Goal: Information Seeking & Learning: Learn about a topic

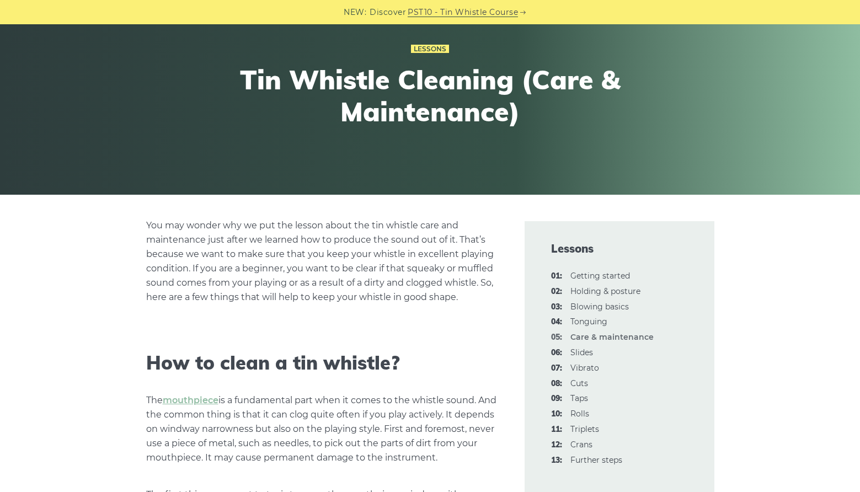
scroll to position [159, 0]
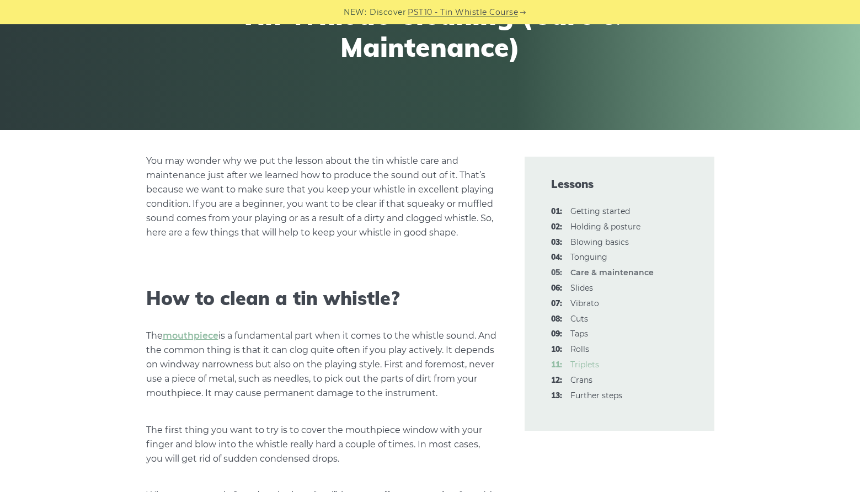
click at [590, 365] on link "11: Triplets" at bounding box center [584, 365] width 29 height 10
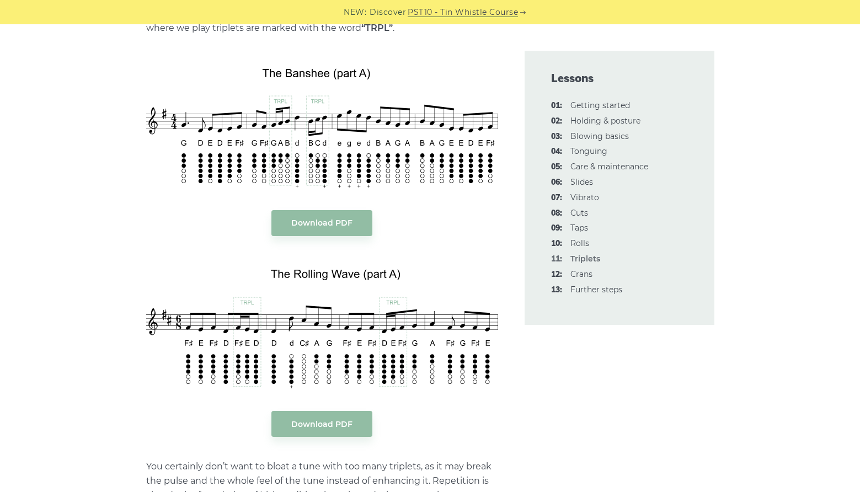
scroll to position [1474, 0]
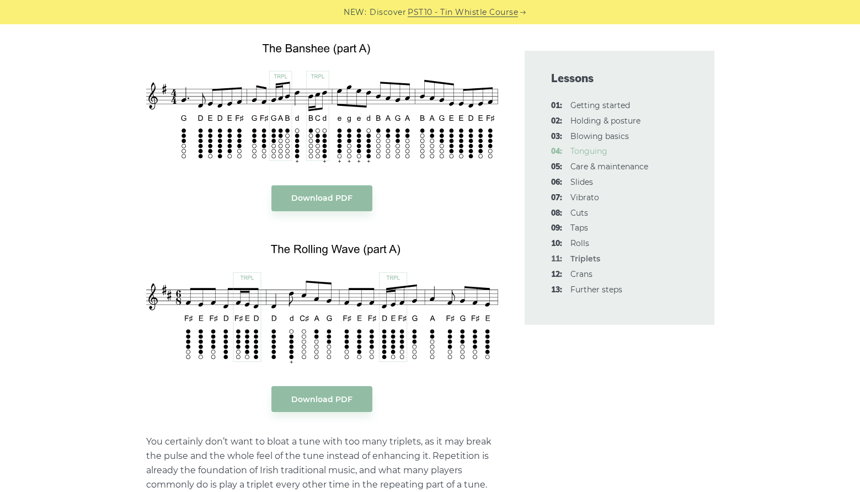
click at [580, 154] on link "04: Tonguing" at bounding box center [588, 151] width 37 height 10
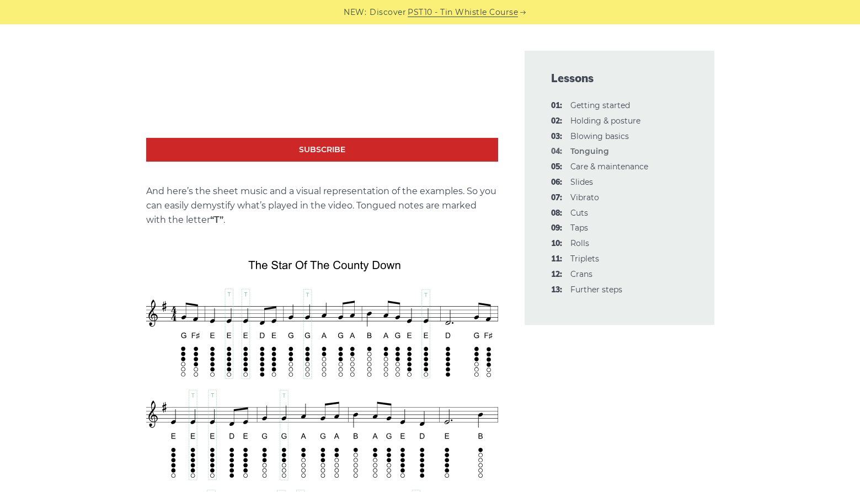
scroll to position [1708, 0]
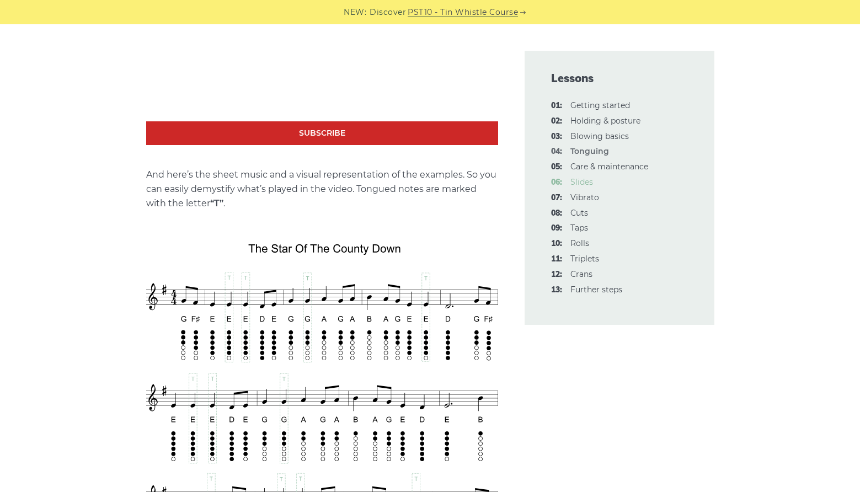
click at [587, 179] on link "06: Slides" at bounding box center [581, 182] width 23 height 10
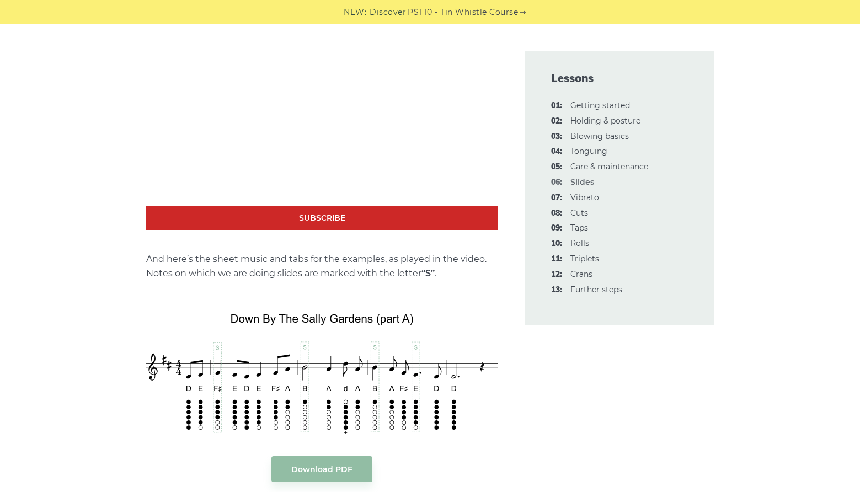
scroll to position [1051, 0]
click at [586, 276] on link "12: Crans" at bounding box center [581, 274] width 22 height 10
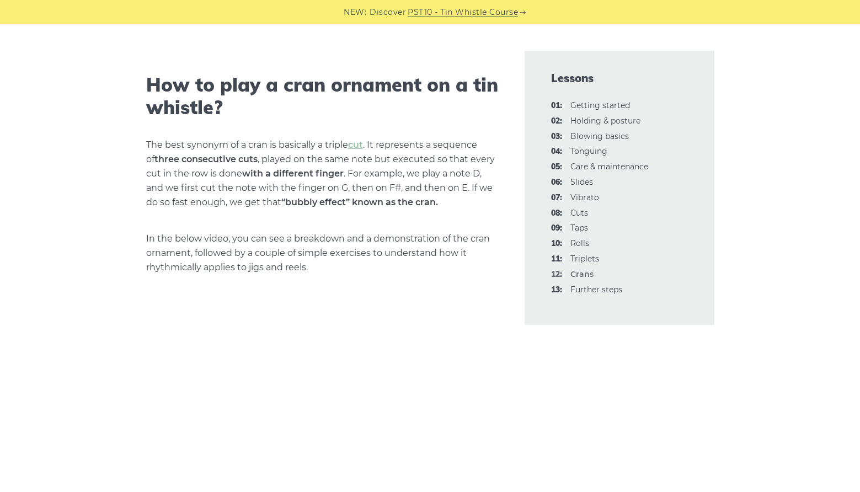
scroll to position [332, 0]
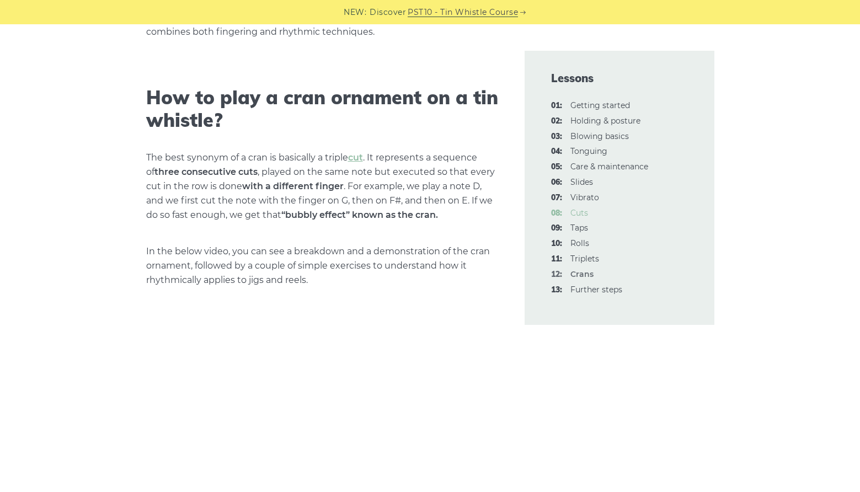
click at [572, 216] on link "08: Cuts" at bounding box center [579, 213] width 18 height 10
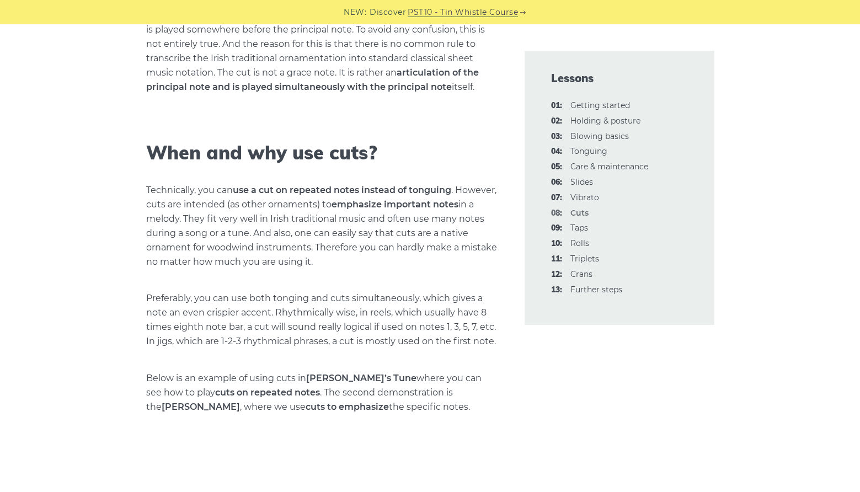
scroll to position [346, 0]
